Goal: Find specific page/section: Find specific page/section

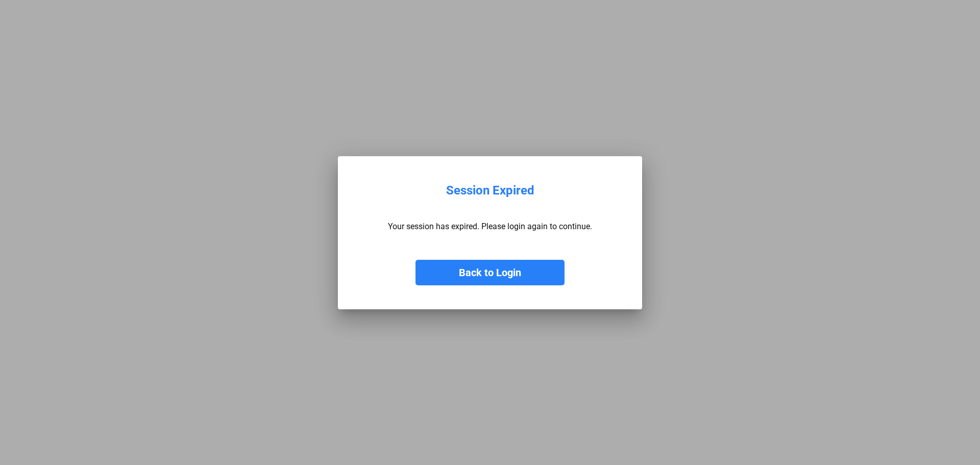
click at [480, 268] on button "Back to Login" at bounding box center [490, 273] width 149 height 26
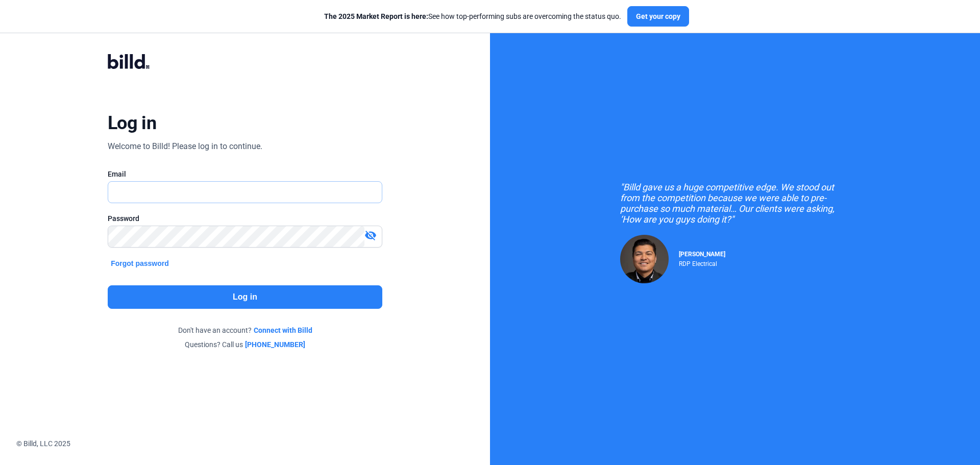
type input "[EMAIL_ADDRESS][DOMAIN_NAME]"
click at [257, 307] on button "Log in" at bounding box center [245, 296] width 275 height 23
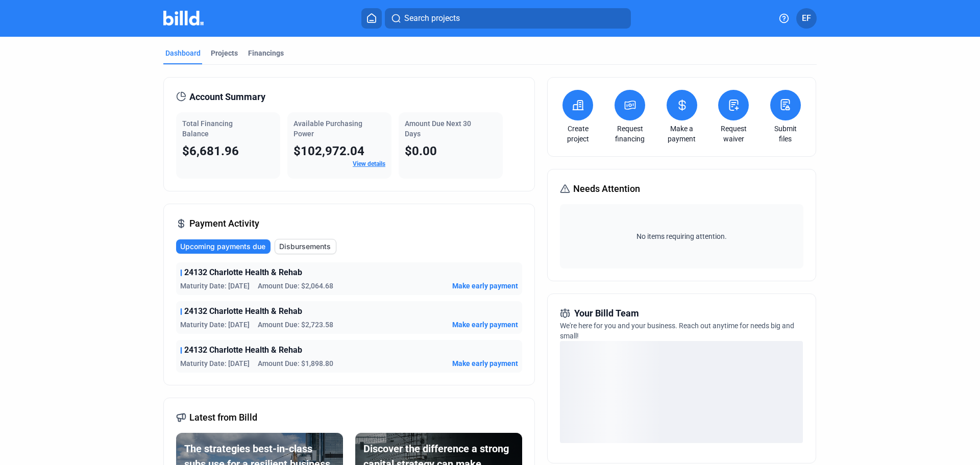
click at [807, 18] on span "EF" at bounding box center [806, 18] width 9 height 12
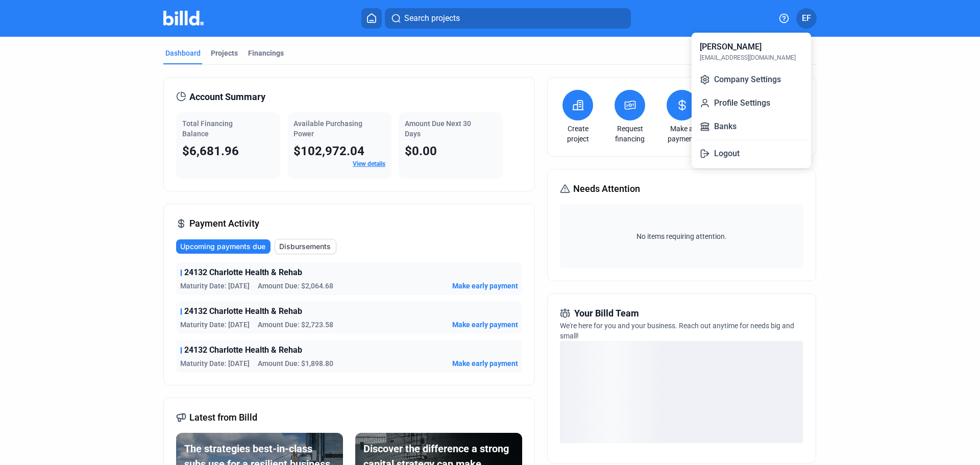
click at [928, 98] on div at bounding box center [490, 232] width 980 height 465
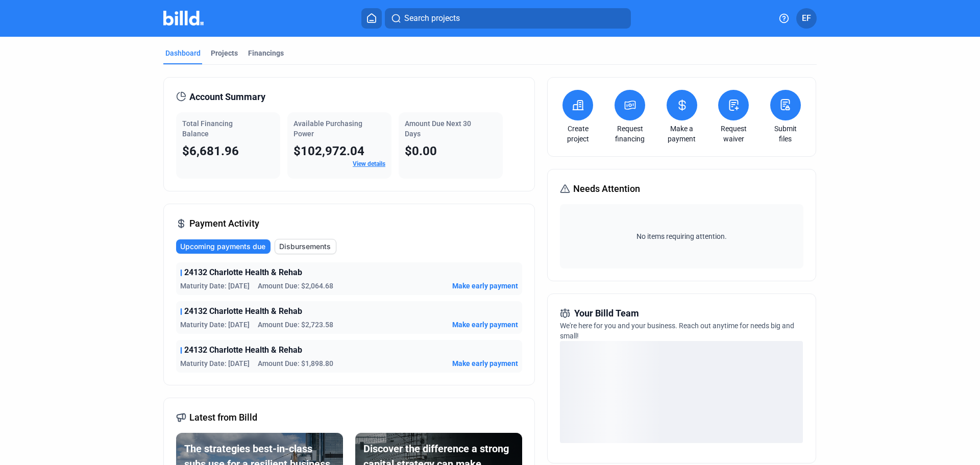
click at [187, 25] on img at bounding box center [183, 18] width 40 height 15
click at [596, 320] on span "Your Billd Team" at bounding box center [606, 313] width 65 height 14
